Goal: Check status: Check status

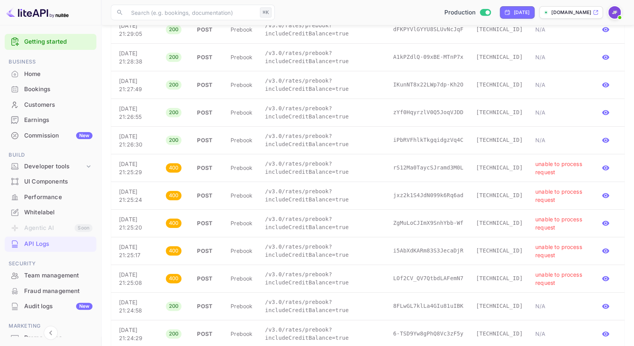
scroll to position [2, 0]
click at [48, 122] on div "Earnings" at bounding box center [58, 121] width 68 height 9
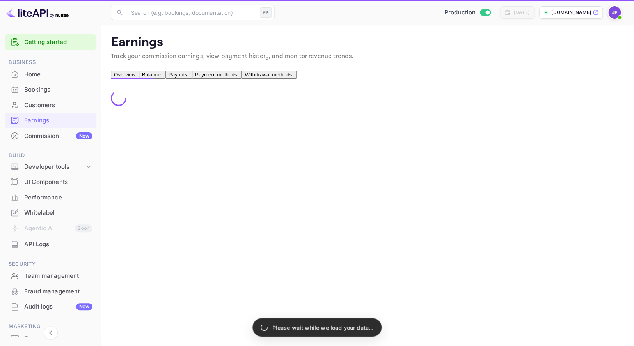
scroll to position [3, 0]
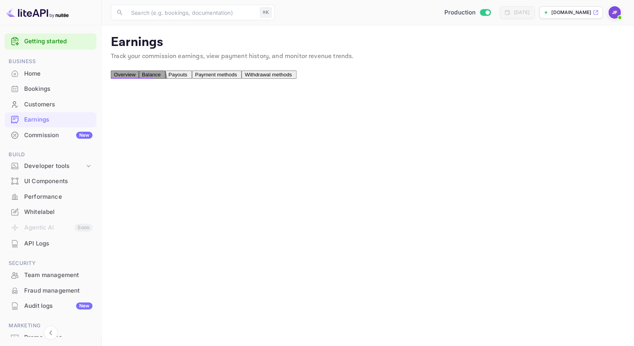
click at [187, 78] on span "Payouts" at bounding box center [177, 75] width 19 height 6
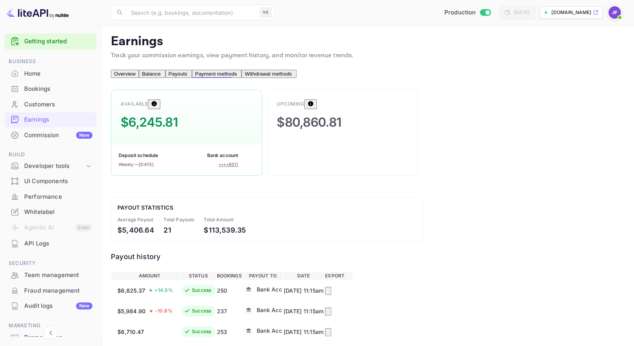
scroll to position [4, 0]
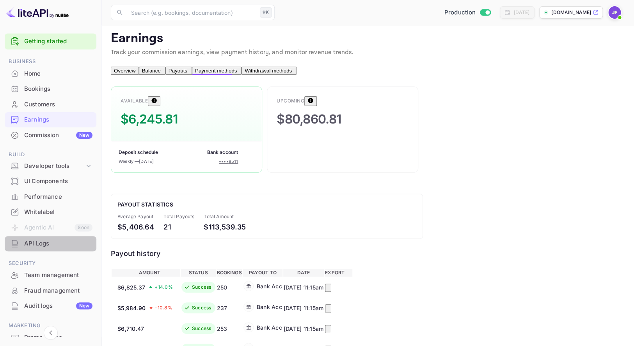
click at [48, 243] on div "API Logs" at bounding box center [58, 243] width 68 height 9
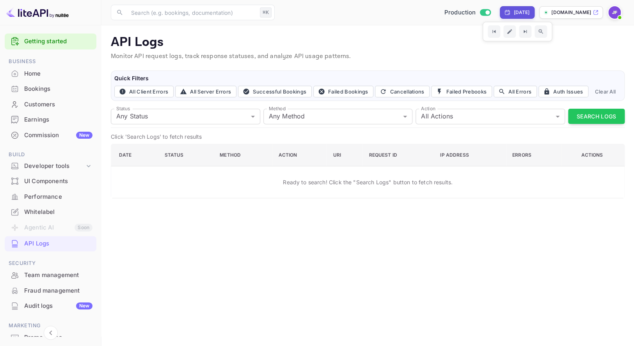
click at [505, 9] on div "[DATE]" at bounding box center [516, 12] width 35 height 12
select select "8"
select select "2025"
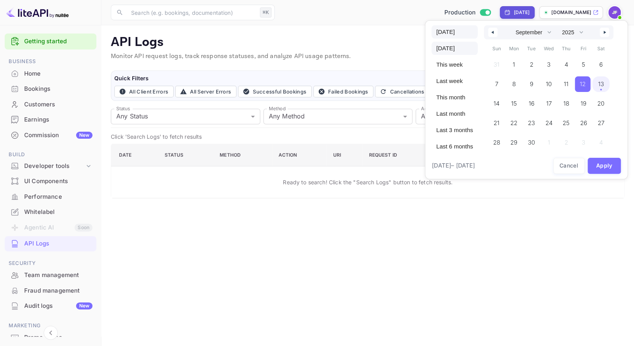
click at [446, 30] on span "[DATE]" at bounding box center [454, 31] width 46 height 13
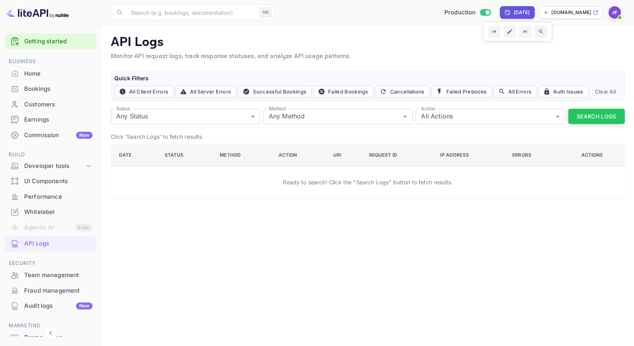
click at [513, 14] on div "[DATE]" at bounding box center [521, 12] width 16 height 7
select select "8"
select select "2025"
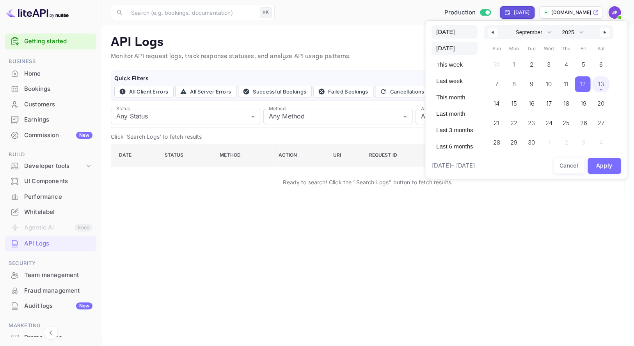
drag, startPoint x: 450, startPoint y: 31, endPoint x: 457, endPoint y: 35, distance: 7.9
click at [450, 31] on span "[DATE]" at bounding box center [454, 31] width 46 height 13
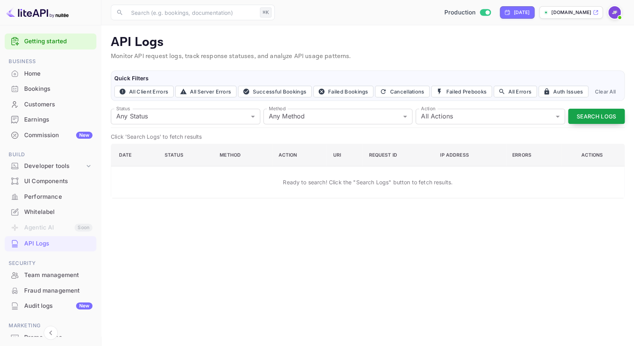
click at [588, 118] on button "Search Logs" at bounding box center [596, 116] width 57 height 15
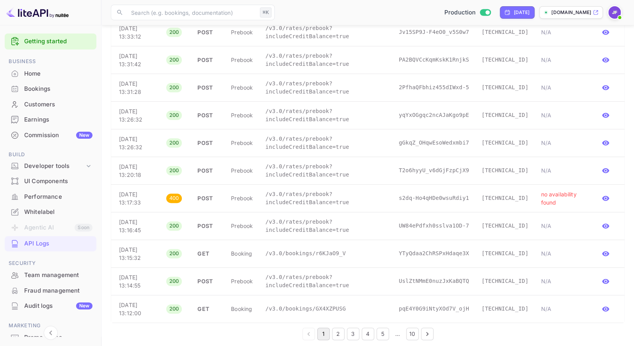
scroll to position [1231, 0]
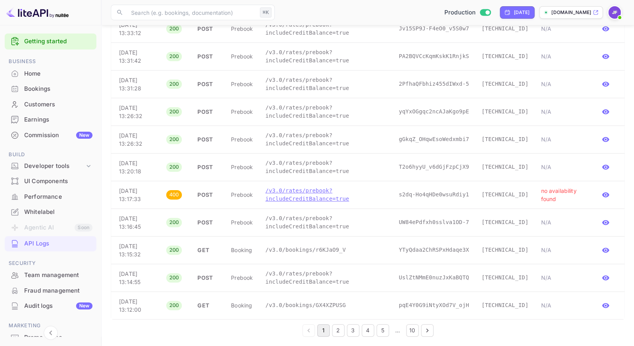
click at [302, 199] on p "/v3.0/rates/prebook?includeCreditBalance=true" at bounding box center [325, 195] width 121 height 16
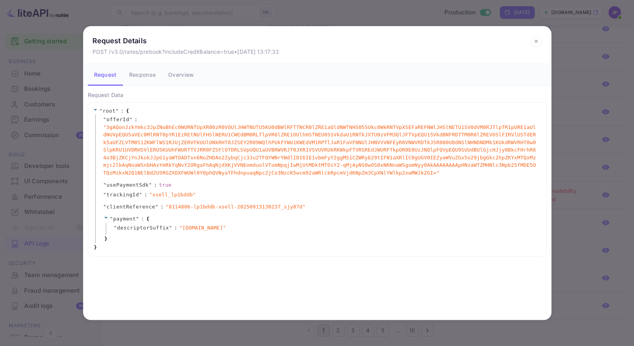
click at [181, 208] on span "" 8114806-lp1bddb-xsell-20250913130237_sjy87d "" at bounding box center [235, 207] width 140 height 8
copy span "8114806"
click at [534, 41] on icon at bounding box center [536, 41] width 12 height 12
